Goal: Information Seeking & Learning: Learn about a topic

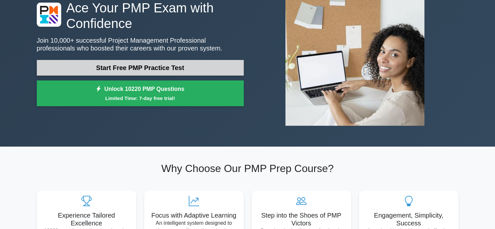
scroll to position [60, 0]
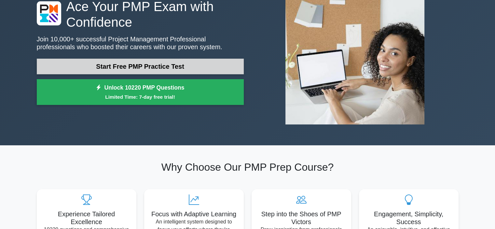
click at [135, 63] on link "Start Free PMP Practice Test" at bounding box center [140, 67] width 207 height 16
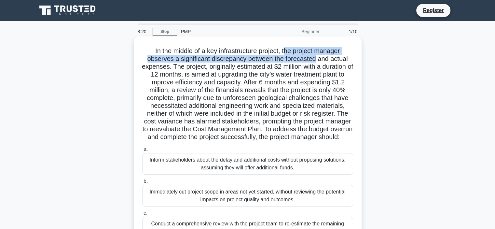
drag, startPoint x: 285, startPoint y: 50, endPoint x: 317, endPoint y: 58, distance: 33.8
click at [317, 58] on h5 "In the middle of a key infrastructure project, the project manager observes a s…" at bounding box center [248, 94] width 212 height 94
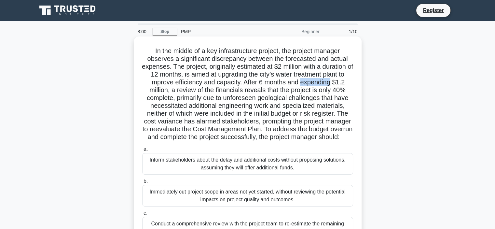
drag, startPoint x: 334, startPoint y: 82, endPoint x: 304, endPoint y: 83, distance: 29.7
click at [304, 83] on h5 "In the middle of a key infrastructure project, the project manager observes a s…" at bounding box center [248, 94] width 212 height 94
copy h5 "expending"
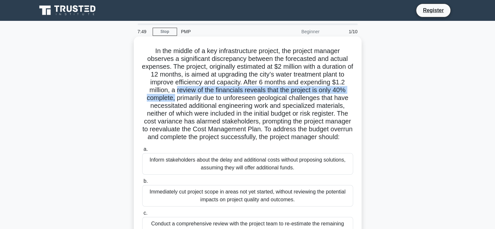
drag, startPoint x: 176, startPoint y: 91, endPoint x: 172, endPoint y: 97, distance: 7.0
click at [172, 97] on h5 "In the middle of a key infrastructure project, the project manager observes a s…" at bounding box center [248, 94] width 212 height 94
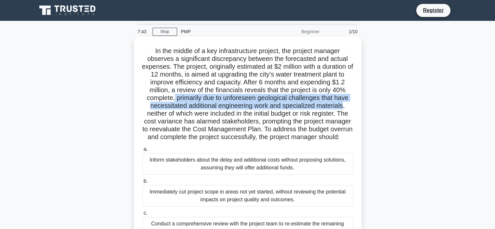
drag, startPoint x: 173, startPoint y: 97, endPoint x: 345, endPoint y: 102, distance: 172.0
click at [345, 102] on h5 "In the middle of a key infrastructure project, the project manager observes a s…" at bounding box center [248, 94] width 212 height 94
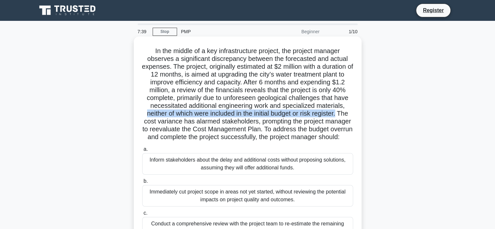
drag, startPoint x: 144, startPoint y: 113, endPoint x: 340, endPoint y: 113, distance: 196.0
click at [340, 113] on h5 "In the middle of a key infrastructure project, the project manager observes a s…" at bounding box center [248, 94] width 212 height 94
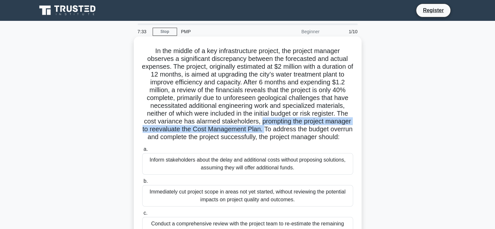
drag, startPoint x: 260, startPoint y: 120, endPoint x: 277, endPoint y: 129, distance: 18.5
click at [277, 129] on h5 "In the middle of a key infrastructure project, the project manager observes a s…" at bounding box center [248, 94] width 212 height 94
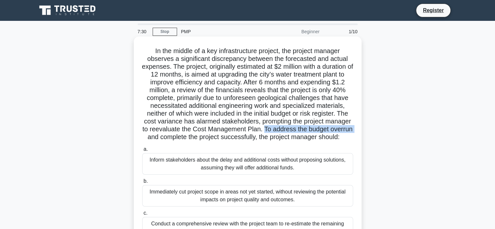
drag, startPoint x: 277, startPoint y: 129, endPoint x: 173, endPoint y: 137, distance: 104.5
click at [173, 137] on h5 "In the middle of a key infrastructure project, the project manager observes a s…" at bounding box center [248, 94] width 212 height 94
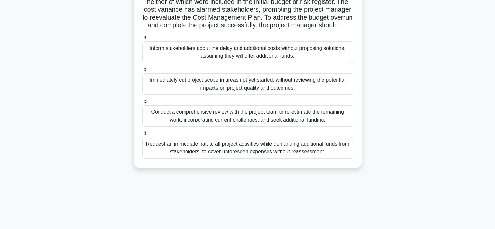
scroll to position [111, 0]
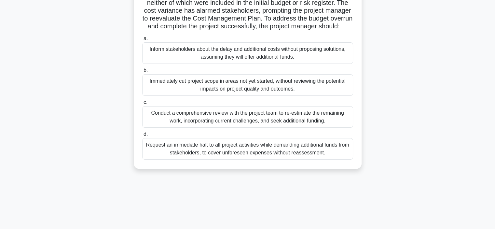
click at [259, 122] on div "Conduct a comprehensive review with the project team to re-estimate the remaini…" at bounding box center [247, 116] width 211 height 21
click at [142, 105] on input "c. Conduct a comprehensive review with the project team to re-estimate the rema…" at bounding box center [142, 102] width 0 height 4
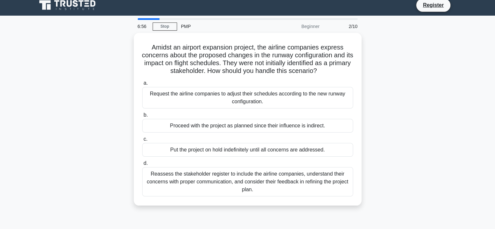
scroll to position [0, 0]
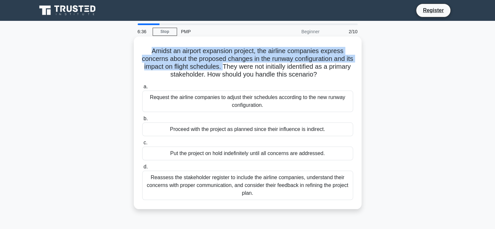
drag, startPoint x: 148, startPoint y: 50, endPoint x: 238, endPoint y: 68, distance: 92.3
click at [238, 68] on h5 "Amidst an airport expansion project, the airline companies express concerns abo…" at bounding box center [248, 63] width 212 height 32
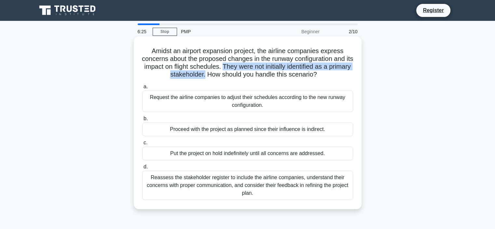
drag, startPoint x: 238, startPoint y: 68, endPoint x: 216, endPoint y: 77, distance: 23.9
click at [216, 77] on h5 "Amidst an airport expansion project, the airline companies express concerns abo…" at bounding box center [248, 63] width 212 height 32
drag, startPoint x: 216, startPoint y: 77, endPoint x: 238, endPoint y: 67, distance: 24.2
click at [238, 67] on h5 "Amidst an airport expansion project, the airline companies express concerns abo…" at bounding box center [248, 63] width 212 height 32
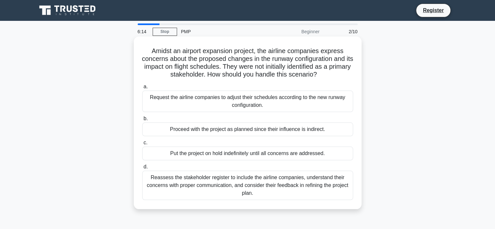
click at [205, 57] on h5 "Amidst an airport expansion project, the airline companies express concerns abo…" at bounding box center [248, 63] width 212 height 32
click at [192, 178] on div "Reassess the stakeholder register to include the airline companies, understand …" at bounding box center [247, 185] width 211 height 29
click at [142, 169] on input "d. Reassess the stakeholder register to include the airline companies, understa…" at bounding box center [142, 167] width 0 height 4
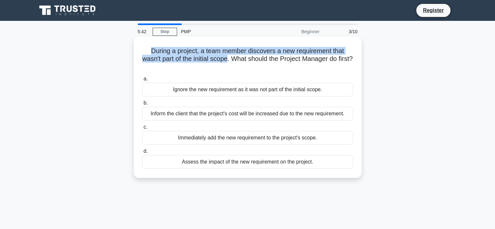
drag, startPoint x: 147, startPoint y: 49, endPoint x: 235, endPoint y: 58, distance: 88.3
click at [235, 58] on h5 "During a project, a team member discovers a new requirement that wasn't part of…" at bounding box center [248, 59] width 212 height 24
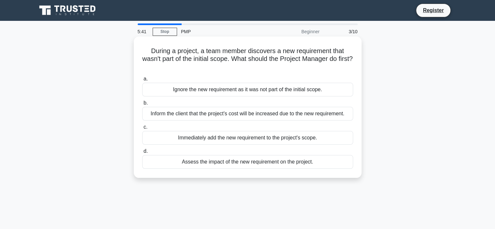
drag, startPoint x: 235, startPoint y: 58, endPoint x: 261, endPoint y: 65, distance: 26.7
click at [261, 65] on h5 "During a project, a team member discovers a new requirement that wasn't part of…" at bounding box center [248, 59] width 212 height 24
click at [199, 164] on div "Assess the impact of the new requirement on the project." at bounding box center [247, 162] width 211 height 14
click at [142, 153] on input "d. Assess the impact of the new requirement on the project." at bounding box center [142, 151] width 0 height 4
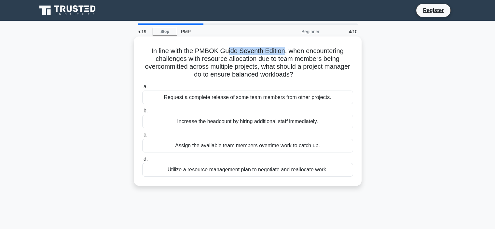
drag, startPoint x: 284, startPoint y: 50, endPoint x: 227, endPoint y: 50, distance: 56.6
click at [227, 50] on h5 "In line with the PMBOK Guide Seventh Edition, when encountering challenges with…" at bounding box center [248, 63] width 212 height 32
click at [287, 51] on h5 "In line with the PMBOK Guide Seventh Edition, when encountering challenges with…" at bounding box center [248, 63] width 212 height 32
click at [188, 171] on div "Utilize a resource management plan to negotiate and reallocate work." at bounding box center [247, 170] width 211 height 14
click at [142, 161] on input "d. Utilize a resource management plan to negotiate and reallocate work." at bounding box center [142, 159] width 0 height 4
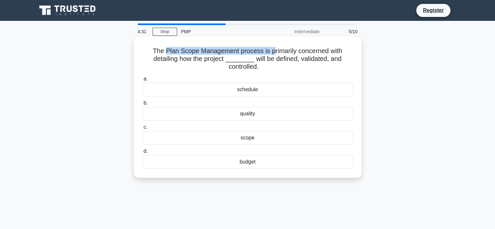
drag, startPoint x: 164, startPoint y: 52, endPoint x: 272, endPoint y: 51, distance: 108.1
click at [272, 51] on h5 "The Plan Scope Management process is primarily concerned with detailing how the…" at bounding box center [248, 59] width 212 height 24
click at [277, 59] on h5 "The Plan Scope Management process is primarily concerned with detailing how the…" at bounding box center [248, 59] width 212 height 24
drag, startPoint x: 195, startPoint y: 52, endPoint x: 178, endPoint y: 52, distance: 17.6
click at [178, 52] on h5 "The Plan Scope Management process is primarily concerned with detailing how the…" at bounding box center [248, 59] width 212 height 24
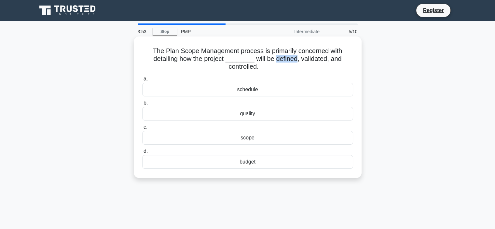
drag, startPoint x: 296, startPoint y: 60, endPoint x: 273, endPoint y: 61, distance: 22.8
click at [273, 61] on h5 "The Plan Scope Management process is primarily concerned with detailing how the…" at bounding box center [248, 59] width 212 height 24
click at [252, 141] on div "scope" at bounding box center [247, 138] width 211 height 14
click at [142, 129] on input "c. scope" at bounding box center [142, 127] width 0 height 4
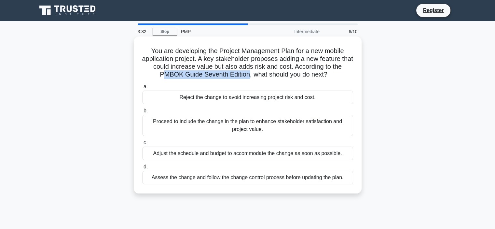
drag, startPoint x: 161, startPoint y: 74, endPoint x: 249, endPoint y: 77, distance: 88.0
click at [249, 77] on h5 "You are developing the Project Management Plan for a new mobile application pro…" at bounding box center [248, 63] width 212 height 32
click at [187, 178] on div "Assess the change and follow the change control process before updating the pla…" at bounding box center [247, 178] width 211 height 14
click at [142, 169] on input "d. Assess the change and follow the change control process before updating the …" at bounding box center [142, 167] width 0 height 4
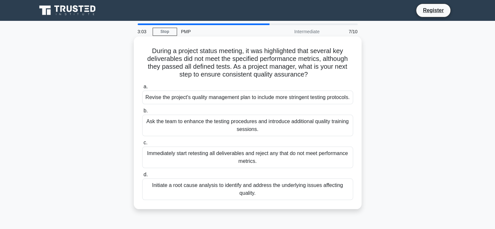
drag, startPoint x: 230, startPoint y: 66, endPoint x: 328, endPoint y: 74, distance: 98.6
click at [328, 74] on h5 "During a project status meeting, it was highlighted that several key deliverabl…" at bounding box center [248, 63] width 212 height 32
click at [242, 60] on h5 "During a project status meeting, it was highlighted that several key deliverabl…" at bounding box center [248, 63] width 212 height 32
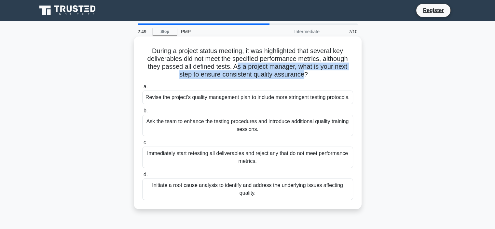
drag, startPoint x: 235, startPoint y: 69, endPoint x: 305, endPoint y: 76, distance: 70.1
click at [305, 76] on h5 "During a project status meeting, it was highlighted that several key deliverabl…" at bounding box center [248, 63] width 212 height 32
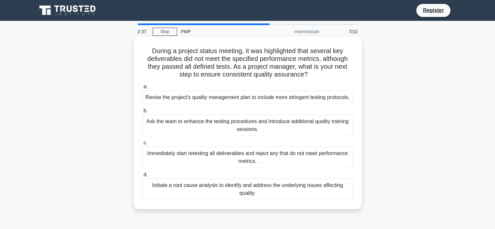
click at [270, 198] on div "Initiate a root cause analysis to identify and address the underlying issues af…" at bounding box center [247, 188] width 211 height 21
click at [142, 177] on input "d. Initiate a root cause analysis to identify and address the underlying issues…" at bounding box center [142, 175] width 0 height 4
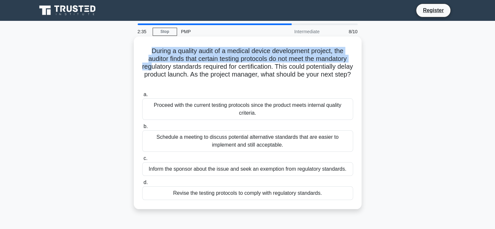
drag, startPoint x: 147, startPoint y: 50, endPoint x: 158, endPoint y: 63, distance: 16.9
click at [158, 63] on h5 "During a quality audit of a medical device development project, the auditor fin…" at bounding box center [248, 67] width 212 height 40
click at [249, 54] on h5 "During a quality audit of a medical device development project, the auditor fin…" at bounding box center [248, 67] width 212 height 40
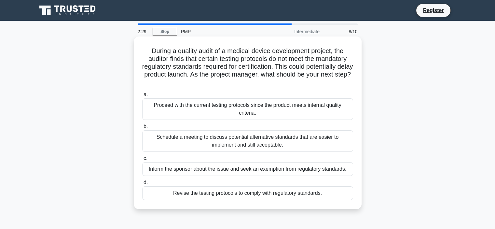
drag, startPoint x: 148, startPoint y: 50, endPoint x: 278, endPoint y: 87, distance: 134.6
click at [278, 87] on h5 "During a quality audit of a medical device development project, the auditor fin…" at bounding box center [248, 67] width 212 height 40
click at [283, 139] on div "Schedule a meeting to discuss potential alternative standards that are easier t…" at bounding box center [247, 140] width 211 height 21
click at [142, 129] on input "b. Schedule a meeting to discuss potential alternative standards that are easie…" at bounding box center [142, 126] width 0 height 4
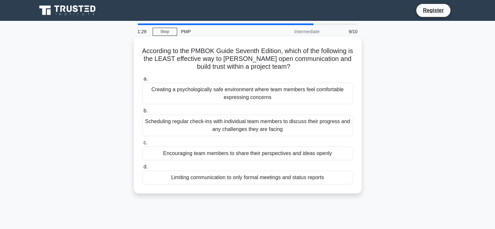
click at [248, 58] on h5 "According to the PMBOK Guide Seventh Edition, which of the following is the LEA…" at bounding box center [248, 59] width 212 height 24
click at [195, 55] on h5 "According to the PMBOK Guide Seventh Edition, which of the following is the LEA…" at bounding box center [248, 59] width 212 height 24
click at [266, 126] on div "Scheduling regular check-ins with individual team members to discuss their prog…" at bounding box center [247, 125] width 211 height 21
click at [142, 113] on input "b. Scheduling regular check-ins with individual team members to discuss their p…" at bounding box center [142, 111] width 0 height 4
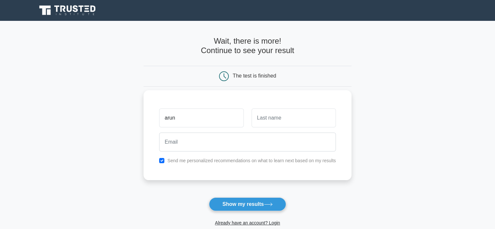
type input "arun"
click at [261, 119] on input "text" at bounding box center [294, 117] width 84 height 19
type input "KUMAR"
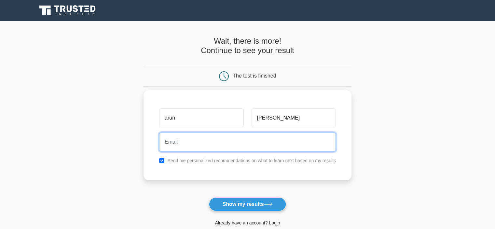
click at [242, 144] on input "email" at bounding box center [247, 142] width 177 height 19
type input "arunkumarmeganatha@gmail.com"
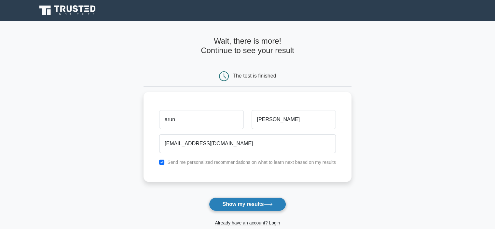
click at [245, 203] on button "Show my results" at bounding box center [247, 204] width 77 height 14
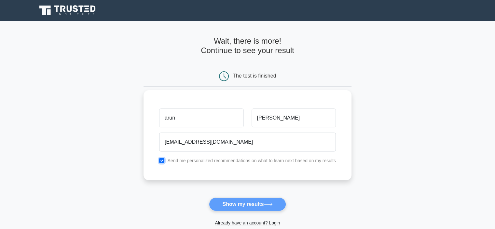
click at [163, 160] on input "checkbox" at bounding box center [161, 160] width 5 height 5
checkbox input "false"
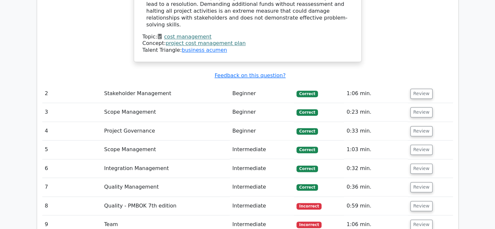
scroll to position [999, 0]
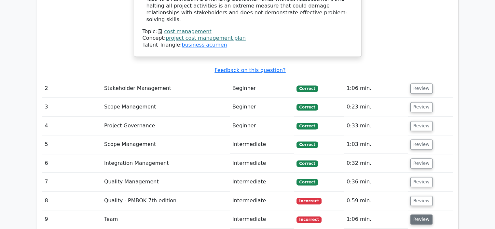
click at [426, 214] on button "Review" at bounding box center [422, 219] width 22 height 10
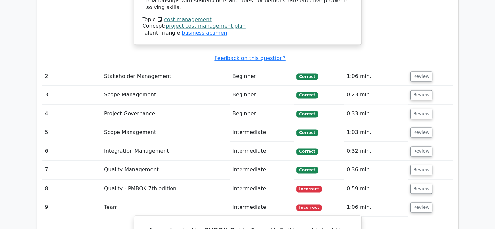
scroll to position [1011, 0]
click at [425, 184] on button "Review" at bounding box center [422, 189] width 22 height 10
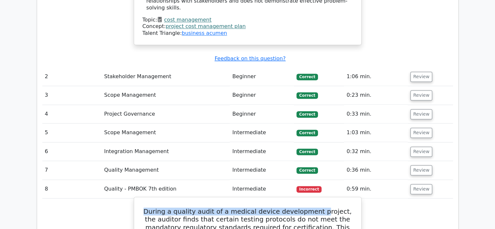
drag, startPoint x: 150, startPoint y: 136, endPoint x: 318, endPoint y: 137, distance: 168.0
click at [318, 207] on h5 "During a quality audit of a medical device development project, the auditor fin…" at bounding box center [248, 226] width 212 height 39
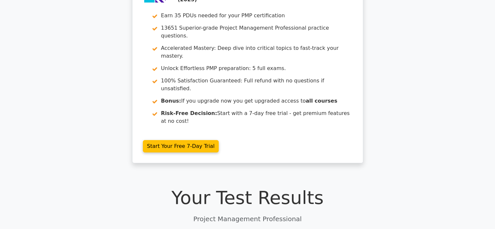
scroll to position [0, 0]
